Goal: Task Accomplishment & Management: Use online tool/utility

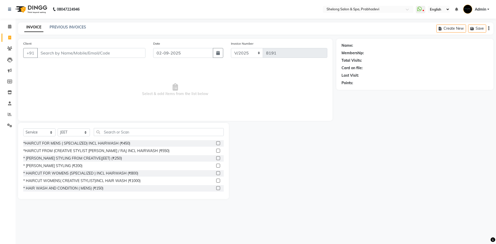
select select "service"
select select "16092"
click at [54, 167] on div "* [PERSON_NAME] STYLING (₹200)" at bounding box center [52, 165] width 59 height 5
checkbox input "false"
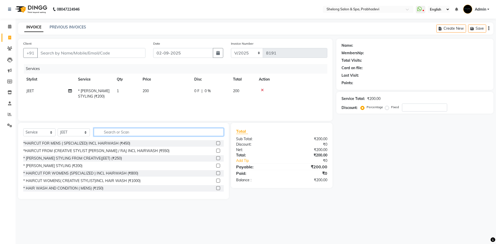
click at [209, 132] on input "text" at bounding box center [159, 132] width 130 height 8
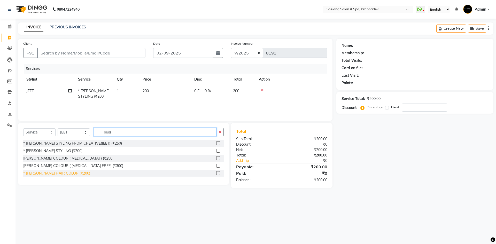
type input "bear"
drag, startPoint x: 63, startPoint y: 171, endPoint x: 66, endPoint y: 173, distance: 3.7
click at [66, 173] on div "* [PERSON_NAME] HAIR COLOR (₹200)" at bounding box center [56, 173] width 67 height 5
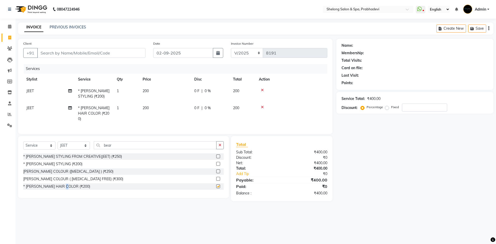
checkbox input "false"
click at [98, 51] on input "Client" at bounding box center [91, 53] width 108 height 10
type input "8"
type input "0"
click at [109, 55] on input "865734" at bounding box center [78, 53] width 82 height 10
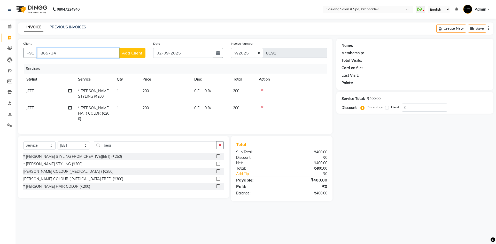
click at [109, 55] on input "865734" at bounding box center [78, 53] width 82 height 10
click at [79, 64] on span "86579482" at bounding box center [89, 64] width 21 height 5
type input "8657948253"
select select "1: Object"
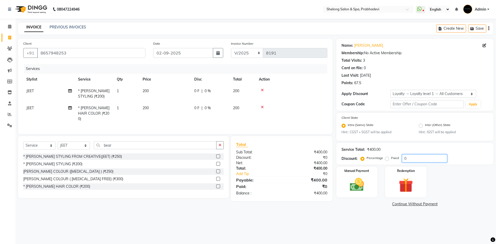
click at [415, 159] on input "0" at bounding box center [424, 159] width 45 height 8
click at [311, 223] on div "08047224946 Select Location × Shelong Salon & Spa, Prabhadevi WhatsApp Status ✕…" at bounding box center [248, 122] width 496 height 244
click at [421, 158] on input "20" at bounding box center [424, 159] width 45 height 8
type input "2"
click at [363, 186] on img at bounding box center [357, 185] width 24 height 17
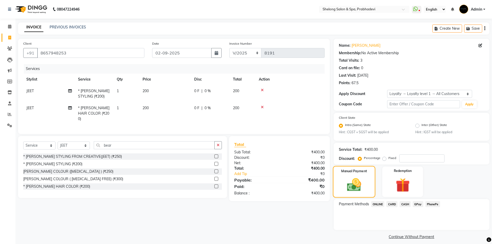
scroll to position [4, 0]
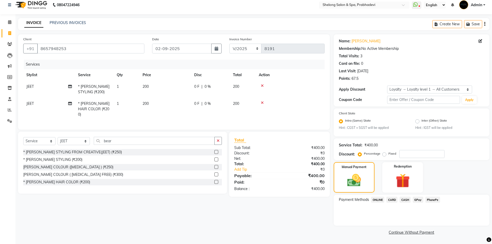
click at [409, 200] on span "CASH" at bounding box center [405, 200] width 11 height 6
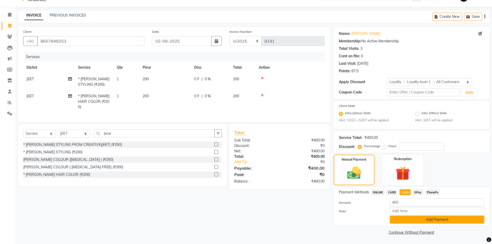
click at [446, 220] on button "Add Payment" at bounding box center [437, 220] width 95 height 8
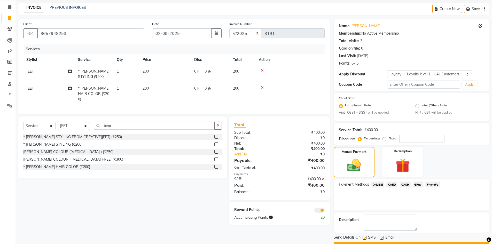
scroll to position [34, 0]
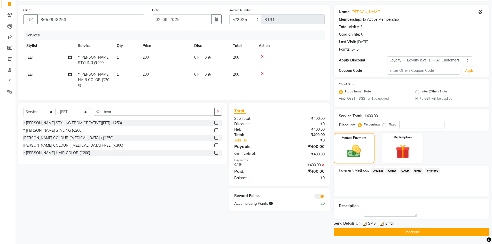
click at [388, 231] on button "Checkout" at bounding box center [412, 232] width 156 height 8
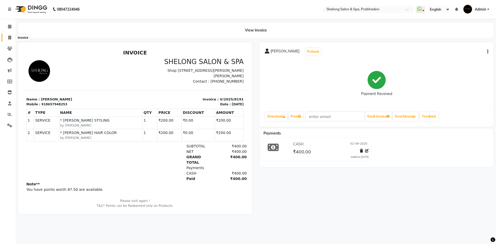
click at [9, 37] on icon at bounding box center [9, 38] width 3 height 4
select select "service"
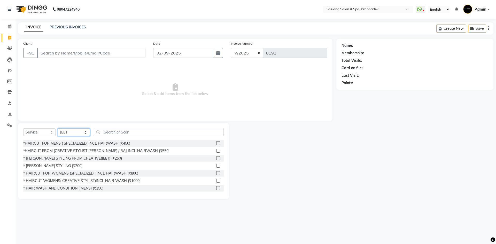
click at [67, 134] on select "Select Stylist ( [PERSON_NAME] ) ( [PERSON_NAME] ) [PERSON_NAME] fojdur [PERSON…" at bounding box center [74, 132] width 32 height 8
select select "61600"
click at [58, 128] on select "Select Stylist ( [PERSON_NAME] ) ( [PERSON_NAME] ) [PERSON_NAME] fojdur [PERSON…" at bounding box center [74, 132] width 32 height 8
click at [124, 129] on input "text" at bounding box center [159, 132] width 130 height 8
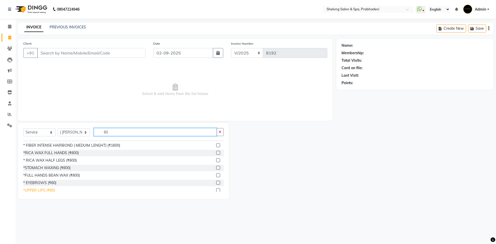
scroll to position [155, 0]
type input "60"
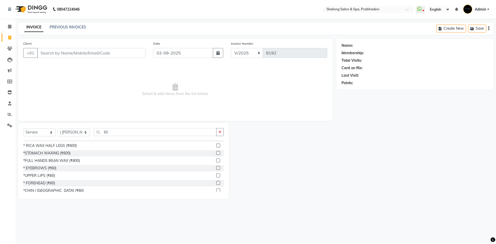
click at [48, 192] on div "* HAIRWASH AND CONDITION (LUXURY) (₹600) *LUXURYHAIRWASH & BLODRY (Biotop) (₹60…" at bounding box center [123, 167] width 201 height 54
click at [219, 131] on icon "button" at bounding box center [220, 132] width 3 height 4
click at [121, 51] on input "Client" at bounding box center [91, 53] width 108 height 10
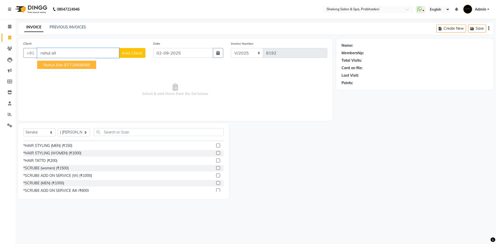
click at [78, 68] on button "Rahul Alle 9773969698" at bounding box center [66, 65] width 59 height 8
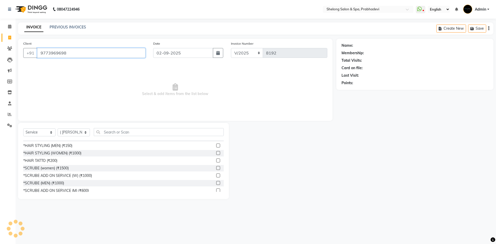
type input "9773969698"
select select "1: Object"
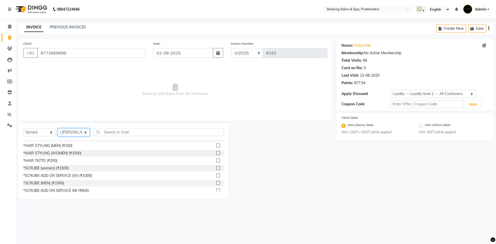
click at [84, 131] on select "Select Stylist ( [PERSON_NAME] ) ( [PERSON_NAME] ) [PERSON_NAME] fojdur [PERSON…" at bounding box center [74, 132] width 32 height 8
click at [58, 128] on select "Select Stylist ( [PERSON_NAME] ) ( [PERSON_NAME] ) [PERSON_NAME] fojdur [PERSON…" at bounding box center [74, 132] width 32 height 8
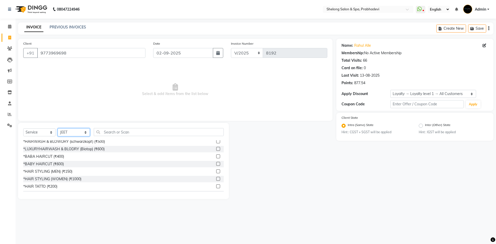
scroll to position [0, 0]
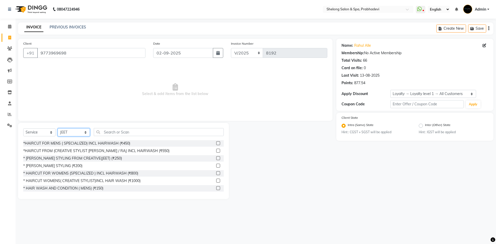
click at [78, 133] on select "Select Stylist ( [PERSON_NAME] ) ( [PERSON_NAME] ) [PERSON_NAME] fojdur [PERSON…" at bounding box center [74, 132] width 32 height 8
click at [58, 128] on select "Select Stylist ( [PERSON_NAME] ) ( [PERSON_NAME] ) [PERSON_NAME] fojdur [PERSON…" at bounding box center [74, 132] width 32 height 8
click at [64, 128] on select "Select Stylist ( [PERSON_NAME] ) ( [PERSON_NAME] ) [PERSON_NAME] fojdur [PERSON…" at bounding box center [74, 132] width 32 height 8
select select "16092"
click at [58, 128] on select "Select Stylist ( [PERSON_NAME] ) ( [PERSON_NAME] ) [PERSON_NAME] fojdur [PERSON…" at bounding box center [74, 132] width 32 height 8
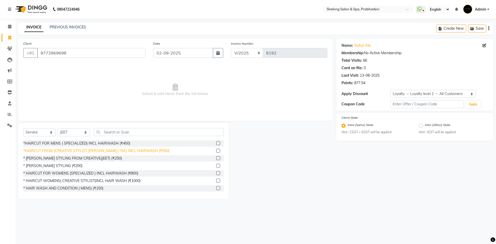
click at [92, 150] on div "*HAIRCUT FROM (CREATIVE STYLIST [PERSON_NAME] / RAJ INCL HAIRWASH (₹550)" at bounding box center [96, 150] width 146 height 5
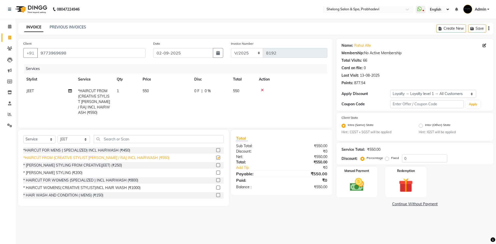
checkbox input "false"
click at [94, 164] on div "* [PERSON_NAME] STYLING FROM CREATIVE(JEET) (₹250)" at bounding box center [72, 165] width 99 height 5
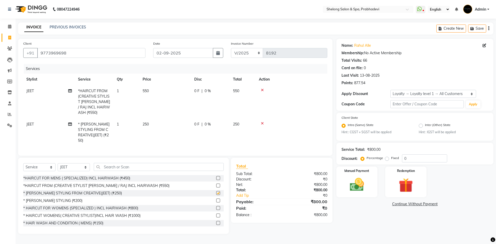
checkbox input "false"
click at [88, 163] on select "Select Stylist ( [PERSON_NAME] ) ( [PERSON_NAME] ) [PERSON_NAME] fojdur [PERSON…" at bounding box center [74, 167] width 32 height 8
select select "61600"
click at [58, 163] on select "Select Stylist ( [PERSON_NAME] ) ( [PERSON_NAME] ) [PERSON_NAME] fojdur [PERSON…" at bounding box center [74, 167] width 32 height 8
click at [112, 163] on input "text" at bounding box center [159, 167] width 130 height 8
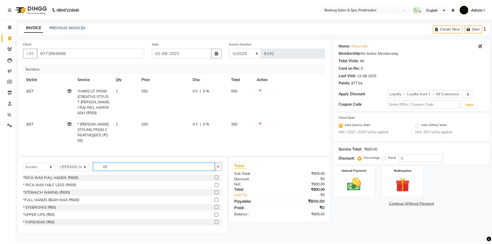
scroll to position [181, 0]
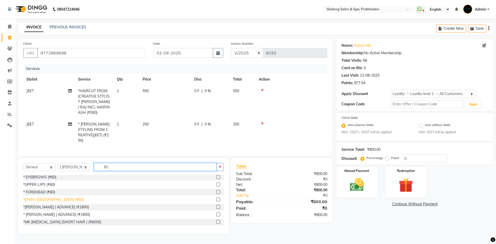
type input "60"
click at [37, 197] on div "*CHIN / [GEOGRAPHIC_DATA] (₹60)" at bounding box center [53, 199] width 60 height 5
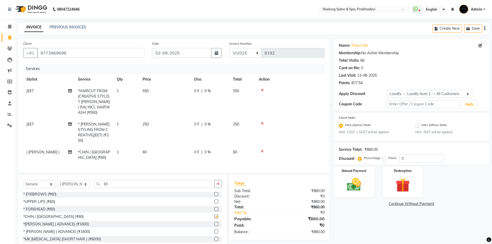
checkbox input "false"
click at [416, 160] on input "0" at bounding box center [422, 159] width 45 height 8
type input "020"
click at [353, 182] on img at bounding box center [354, 185] width 24 height 17
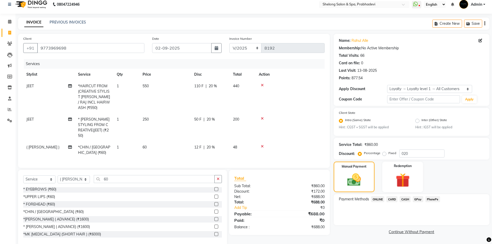
scroll to position [8, 0]
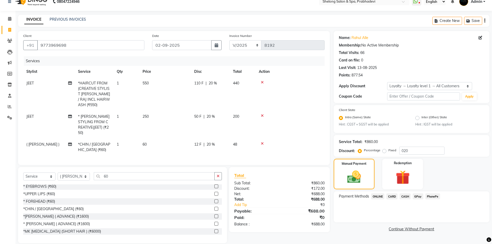
click at [419, 195] on span "GPay" at bounding box center [418, 197] width 11 height 6
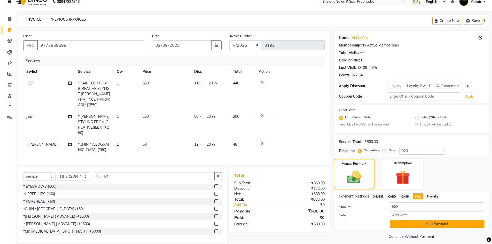
click at [418, 222] on button "Add Payment" at bounding box center [437, 224] width 95 height 8
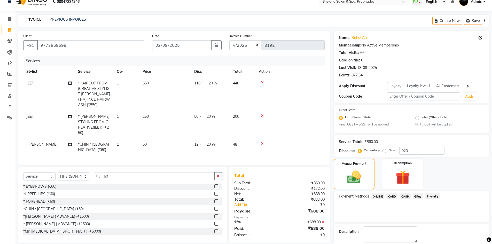
scroll to position [34, 0]
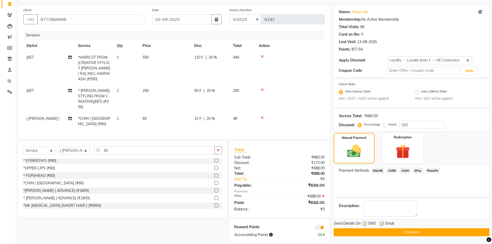
click at [360, 235] on button "Checkout" at bounding box center [412, 232] width 156 height 8
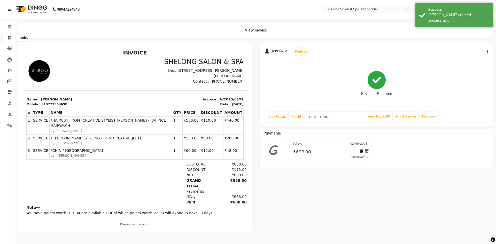
click at [7, 37] on span at bounding box center [9, 38] width 9 height 6
select select "service"
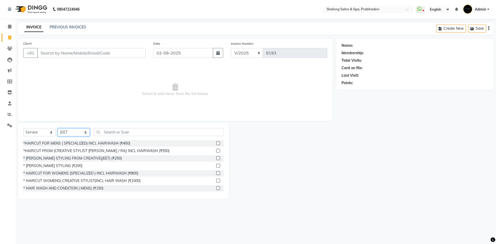
click at [67, 131] on select "Select Stylist ( [PERSON_NAME] ) ( [PERSON_NAME] ) [PERSON_NAME] fojdur [PERSON…" at bounding box center [74, 132] width 32 height 8
select select "24970"
click at [58, 128] on select "Select Stylist ( [PERSON_NAME] ) ( [PERSON_NAME] ) [PERSON_NAME] fojdur [PERSON…" at bounding box center [74, 132] width 32 height 8
click at [55, 144] on div "*HAIRCUT FOR MENS ( SPECIALIZED) INCL HAIRWASH (₹450)" at bounding box center [76, 143] width 107 height 5
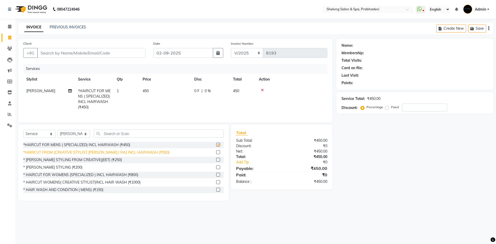
checkbox input "false"
click at [53, 170] on div "* [PERSON_NAME] STYLING (₹200)" at bounding box center [52, 167] width 59 height 5
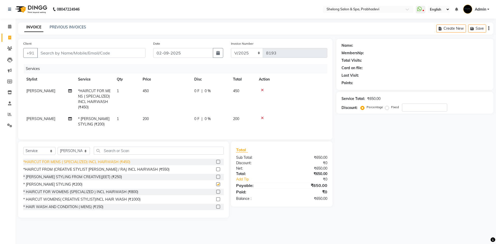
checkbox input "false"
click at [122, 50] on input "Client" at bounding box center [91, 53] width 108 height 10
type input "8"
type input "0"
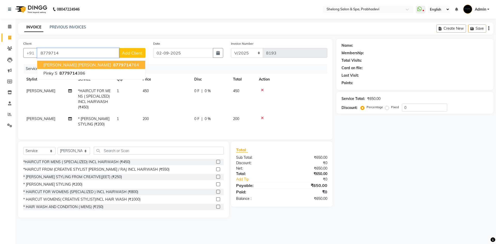
click at [98, 62] on button "Vinay [PERSON_NAME] 8779714 764" at bounding box center [91, 65] width 108 height 8
type input "8779714764"
select select "2: Object"
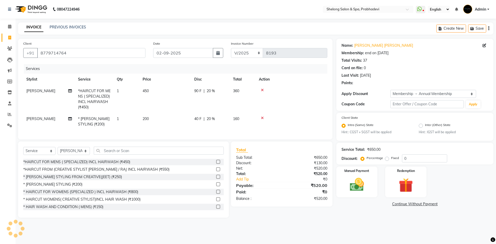
type input "20"
click at [362, 183] on img at bounding box center [357, 185] width 24 height 17
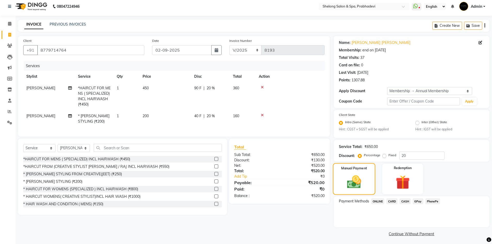
scroll to position [4, 0]
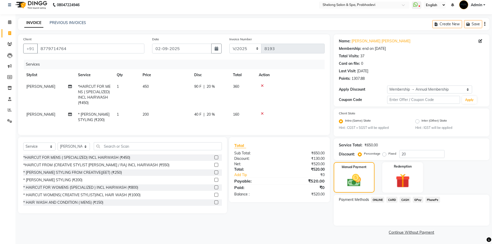
click at [421, 197] on span "GPay" at bounding box center [418, 200] width 11 height 6
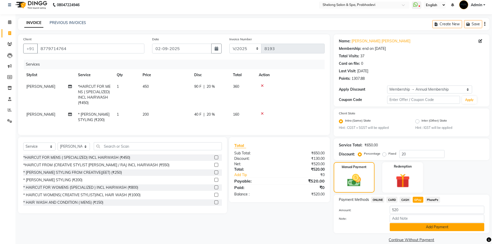
click at [403, 228] on button "Add Payment" at bounding box center [437, 227] width 95 height 8
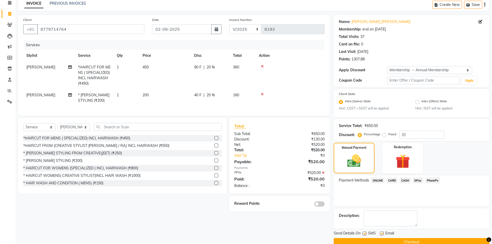
scroll to position [34, 0]
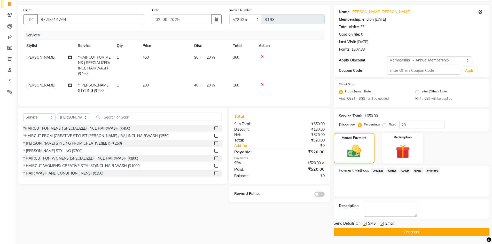
click at [317, 197] on span at bounding box center [320, 194] width 10 height 5
click at [325, 195] on input "checkbox" at bounding box center [325, 195] width 0 height 0
click at [408, 228] on button "Checkout" at bounding box center [412, 232] width 156 height 8
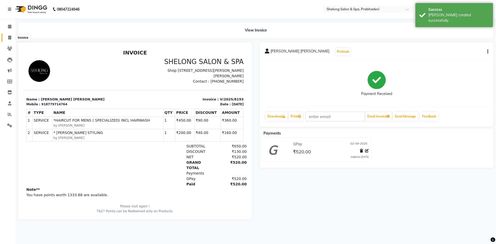
click at [8, 36] on icon at bounding box center [9, 38] width 3 height 4
select select "service"
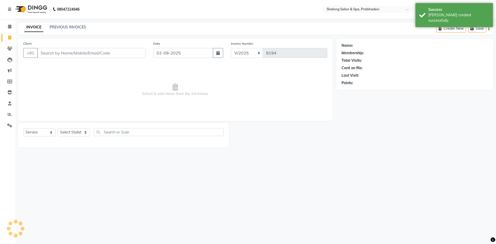
select select "16092"
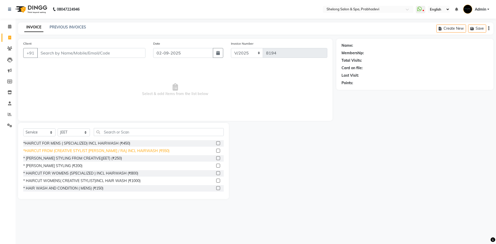
click at [71, 149] on div "*HAIRCUT FROM (CREATIVE STYLIST [PERSON_NAME] / RAJ INCL HAIRWASH (₹550)" at bounding box center [96, 150] width 146 height 5
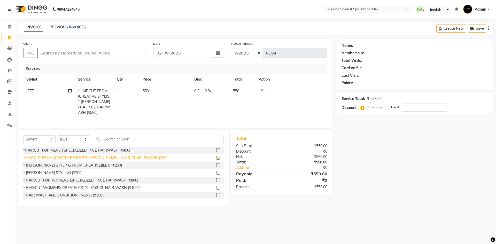
checkbox input "false"
click at [117, 52] on input "Client" at bounding box center [91, 53] width 108 height 10
type input "8"
type input "0"
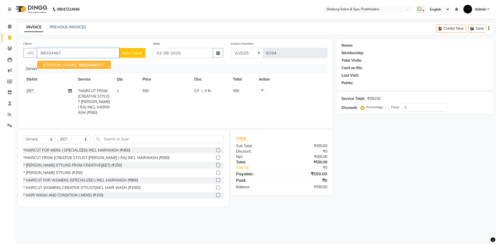
click at [78, 67] on button "[PERSON_NAME] 89204467 07" at bounding box center [74, 65] width 74 height 8
type input "8920446707"
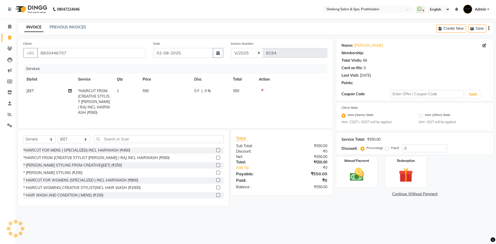
type input "20"
select select "2: Object"
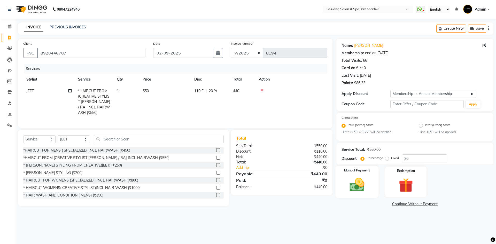
click at [364, 186] on img at bounding box center [357, 185] width 24 height 17
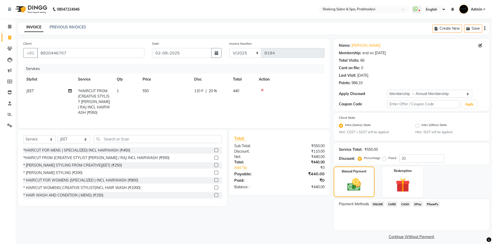
click at [407, 203] on span "CASH" at bounding box center [405, 204] width 11 height 6
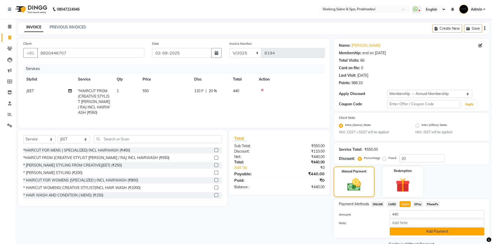
click at [402, 228] on button "Add Payment" at bounding box center [437, 232] width 95 height 8
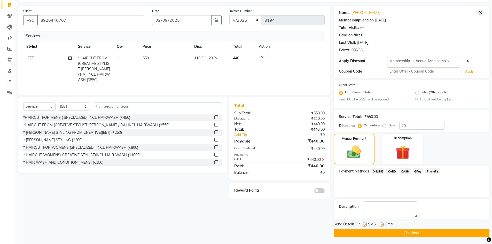
scroll to position [34, 0]
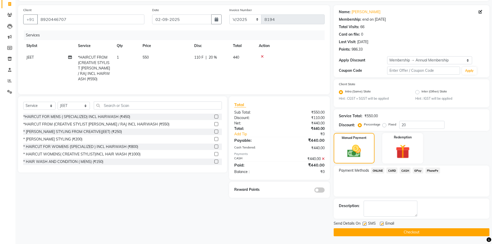
click at [401, 231] on button "Checkout" at bounding box center [412, 232] width 156 height 8
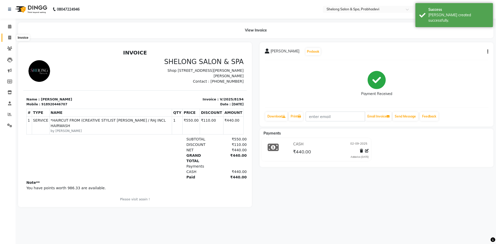
click at [8, 38] on span at bounding box center [9, 38] width 9 height 6
select select "service"
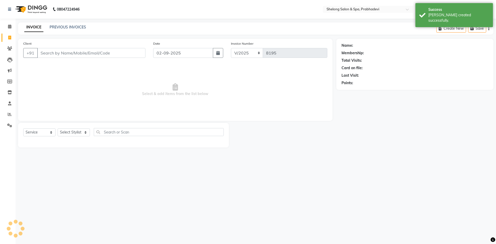
select select "16092"
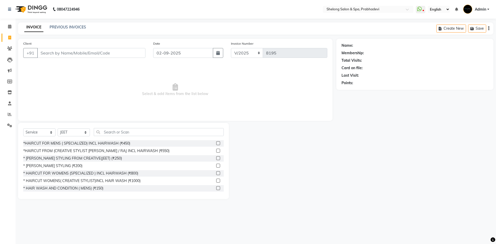
click at [107, 81] on span "Select & add items from the list below" at bounding box center [175, 90] width 304 height 52
click at [80, 149] on div "*HAIRCUT FROM (CREATIVE STYLIST [PERSON_NAME] / RAJ INCL HAIRWASH (₹550)" at bounding box center [96, 150] width 146 height 5
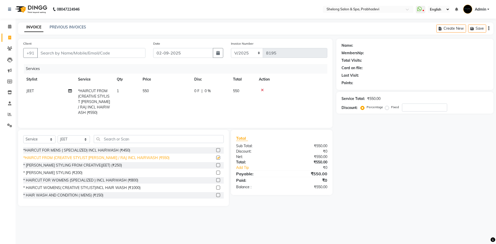
checkbox input "false"
click at [132, 49] on input "Client" at bounding box center [91, 53] width 108 height 10
type input "9"
type input "0"
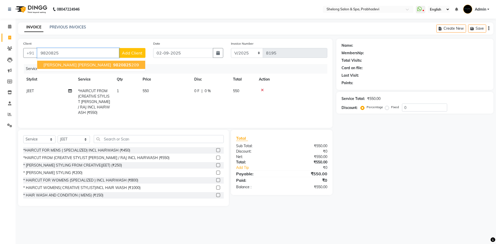
click at [88, 62] on button "[PERSON_NAME] [PERSON_NAME] 9820825 209" at bounding box center [91, 65] width 108 height 8
type input "9820825209"
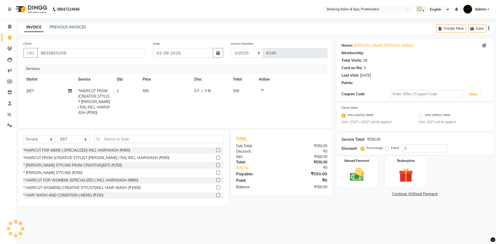
type input "20"
select select "2: Object"
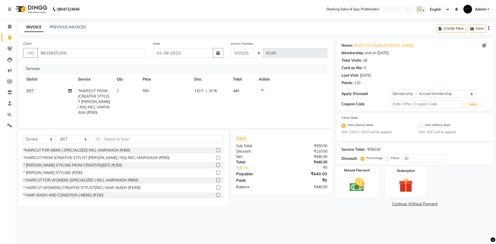
click at [357, 195] on div "Manual Payment" at bounding box center [356, 182] width 43 height 32
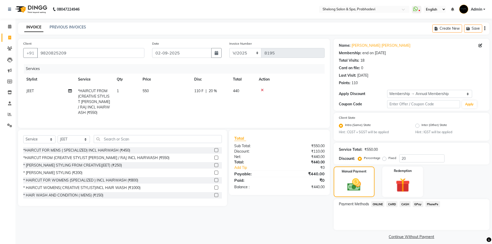
click at [409, 204] on span "CASH" at bounding box center [405, 204] width 11 height 6
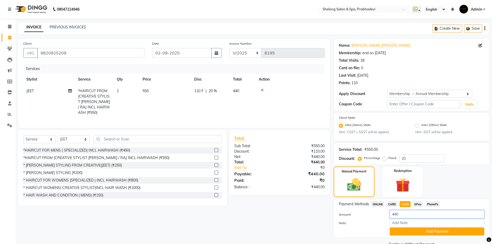
click at [409, 217] on input "440" at bounding box center [437, 214] width 95 height 8
type input "450"
click at [408, 233] on button "Add Payment" at bounding box center [437, 232] width 95 height 8
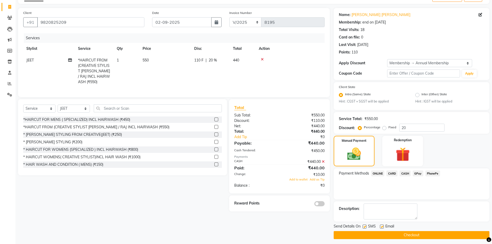
scroll to position [34, 0]
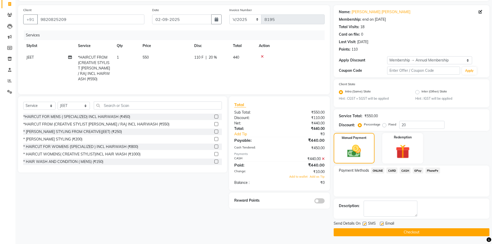
click at [318, 199] on span at bounding box center [320, 201] width 10 height 5
click at [325, 202] on input "checkbox" at bounding box center [325, 202] width 0 height 0
click at [298, 175] on span "Add to wallet" at bounding box center [298, 177] width 18 height 4
click at [418, 234] on button "Checkout" at bounding box center [412, 232] width 156 height 8
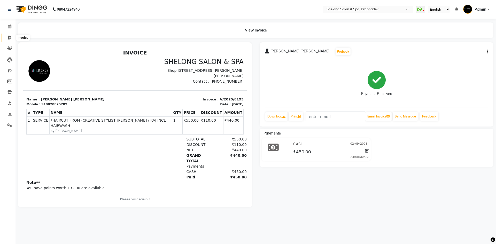
click at [8, 35] on span at bounding box center [9, 38] width 9 height 6
select select "service"
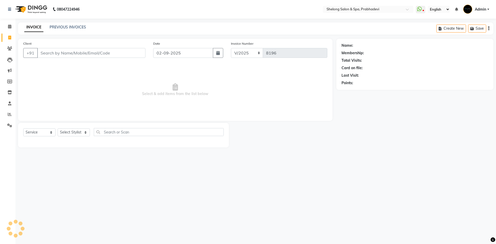
select select "16092"
